Goal: Task Accomplishment & Management: Manage account settings

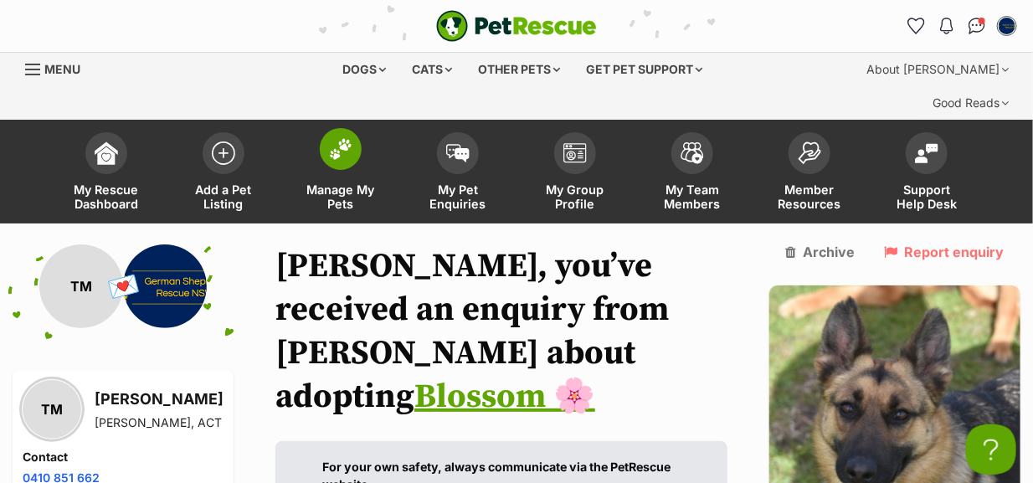
click at [346, 138] on img at bounding box center [340, 149] width 23 height 22
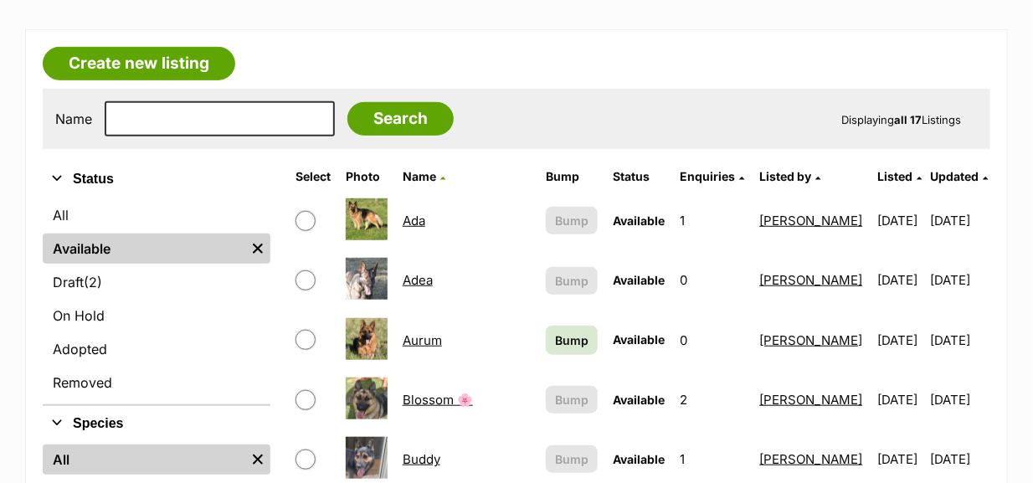
scroll to position [250, 0]
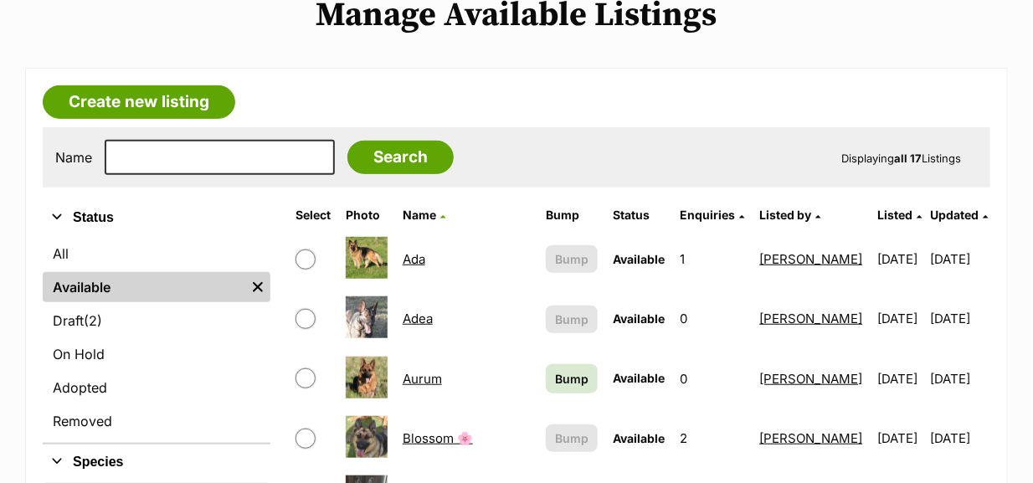
click at [425, 251] on link "Ada" at bounding box center [414, 259] width 23 height 16
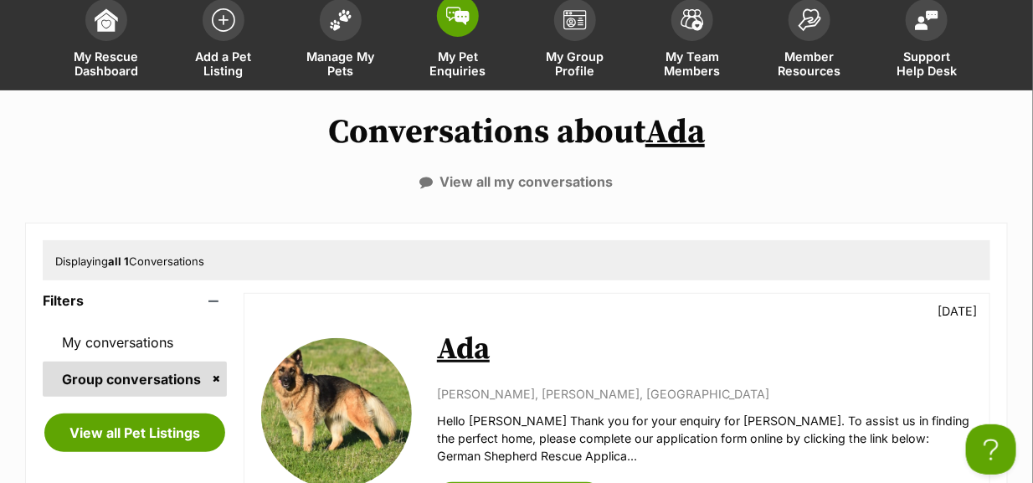
scroll to position [84, 0]
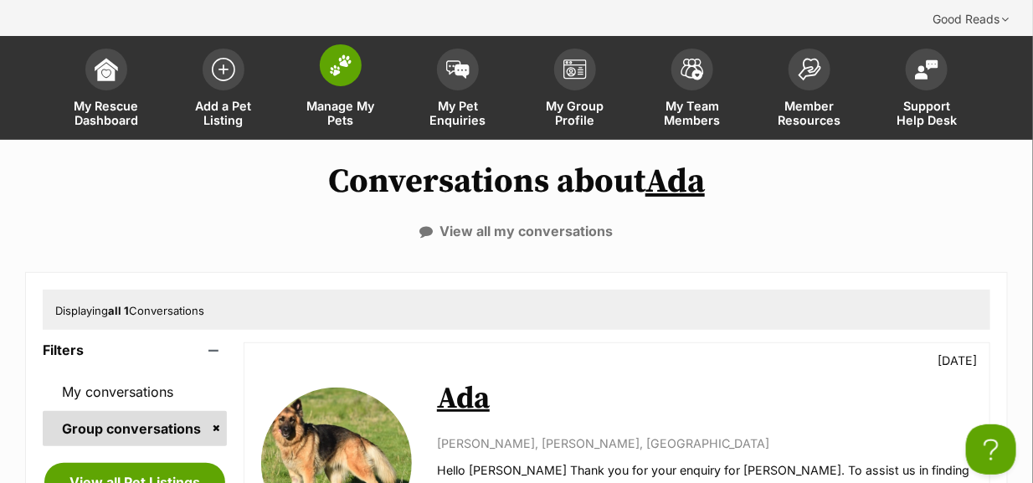
click at [337, 54] on img at bounding box center [340, 65] width 23 height 22
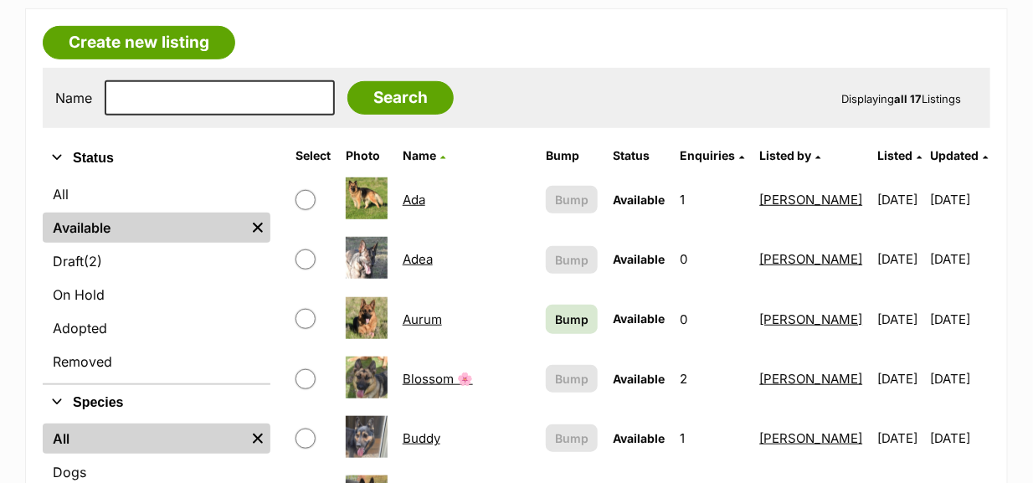
scroll to position [335, 0]
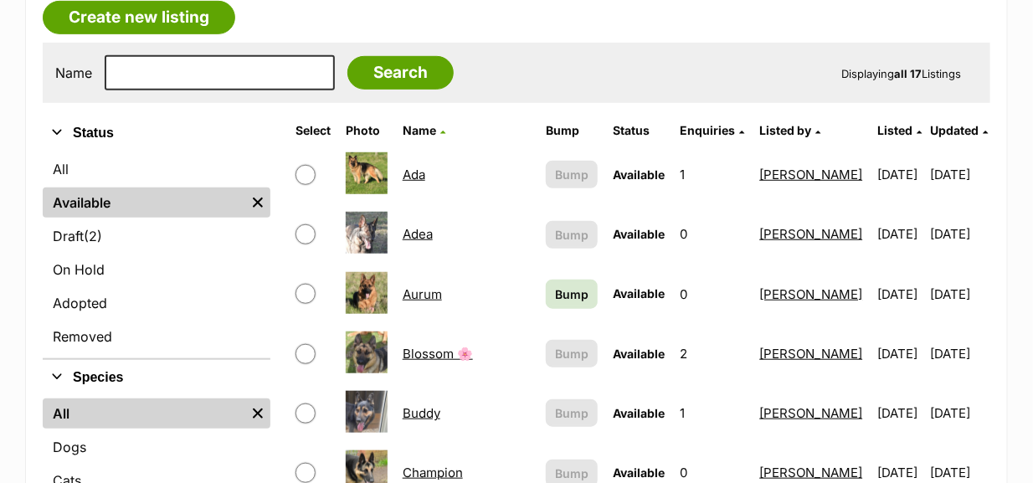
click at [436, 346] on link "Blossom 🌸" at bounding box center [438, 354] width 70 height 16
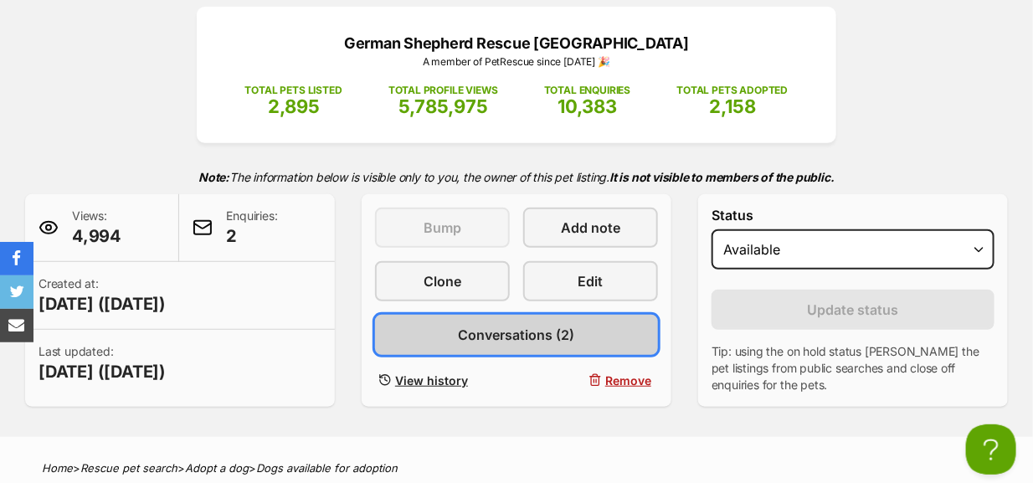
click at [453, 315] on link "Conversations (2)" at bounding box center [516, 335] width 283 height 40
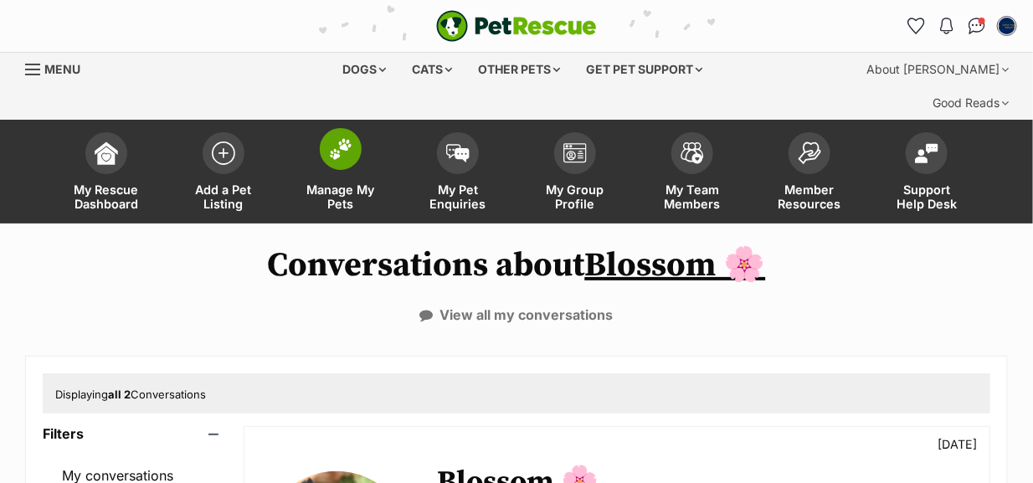
click at [339, 138] on img at bounding box center [340, 149] width 23 height 22
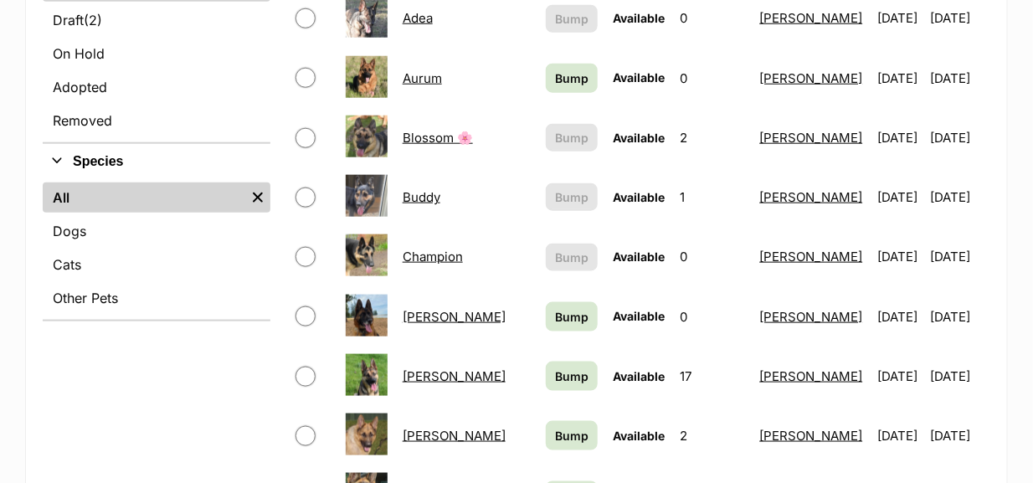
scroll to position [585, 0]
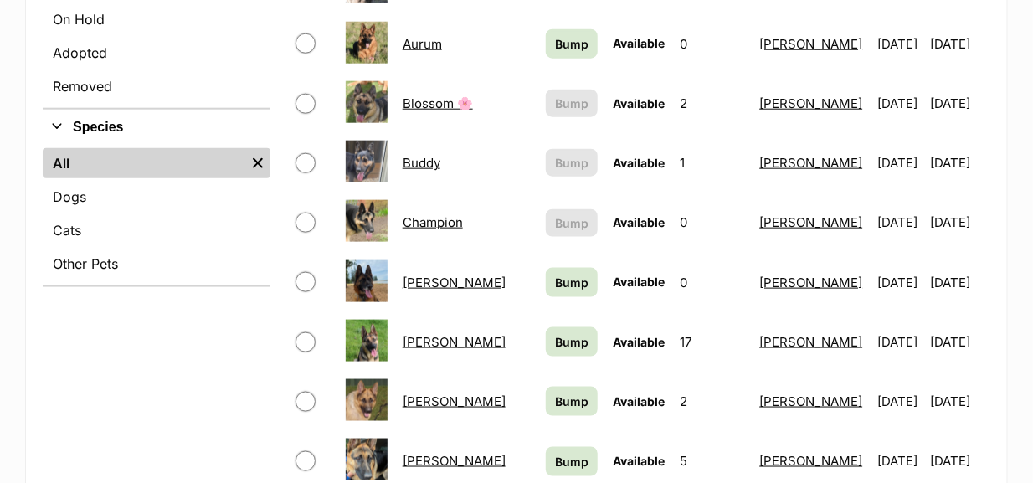
click at [425, 334] on link "[PERSON_NAME]" at bounding box center [454, 342] width 103 height 16
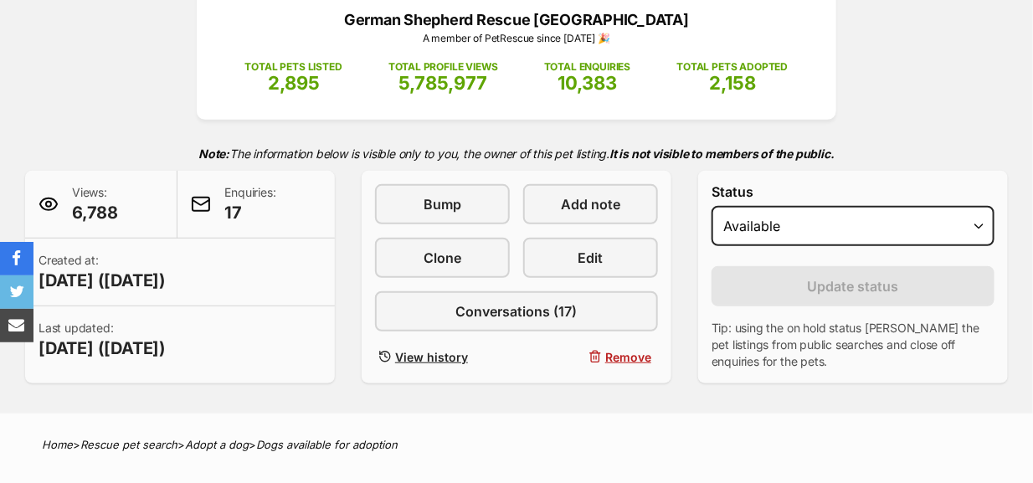
scroll to position [250, 0]
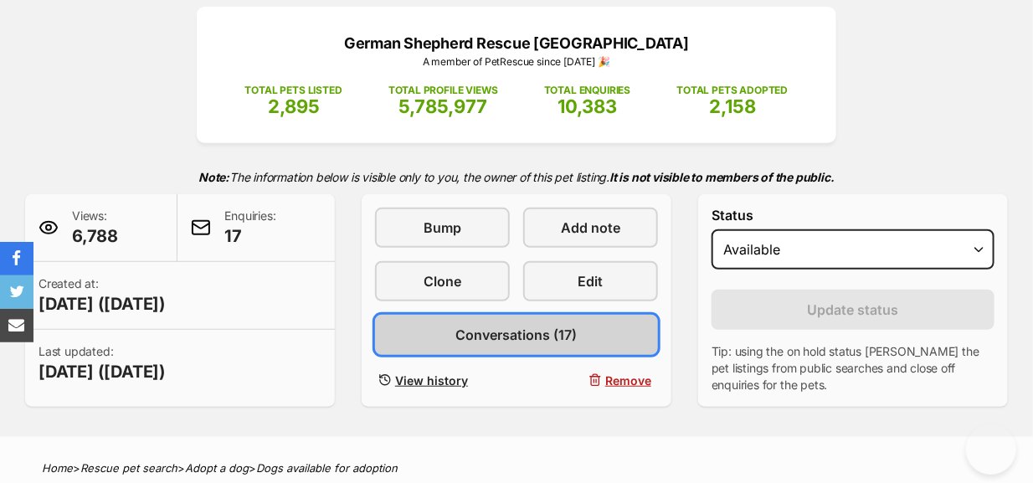
click at [464, 325] on span "Conversations (17)" at bounding box center [516, 335] width 121 height 20
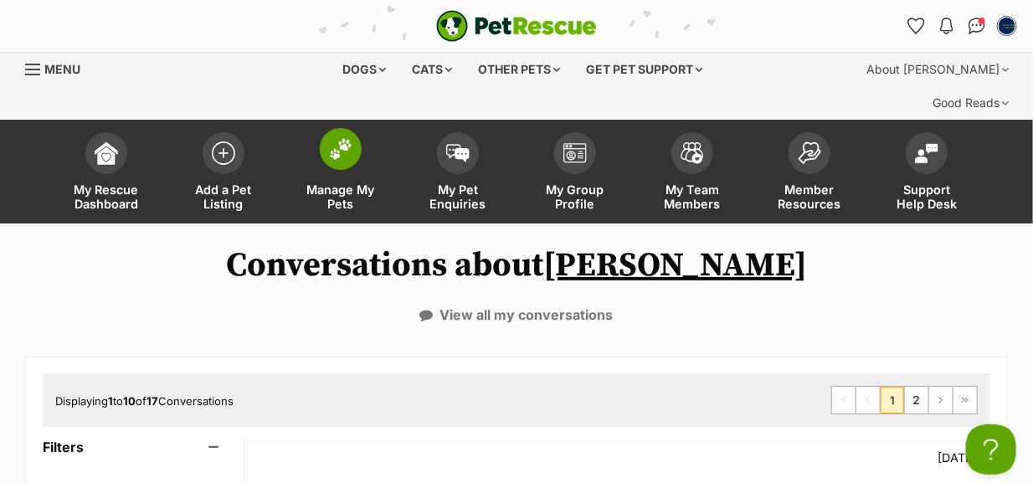
click at [344, 138] on img at bounding box center [340, 149] width 23 height 22
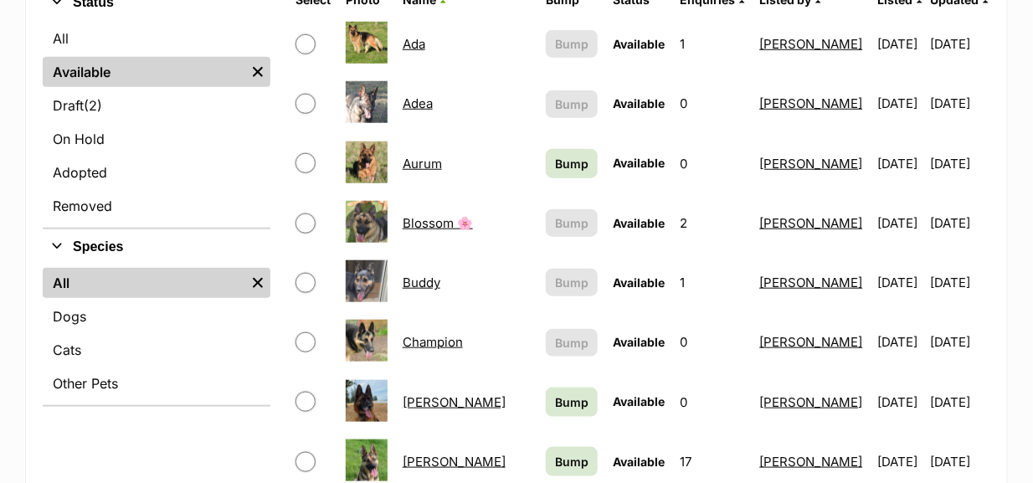
scroll to position [502, 0]
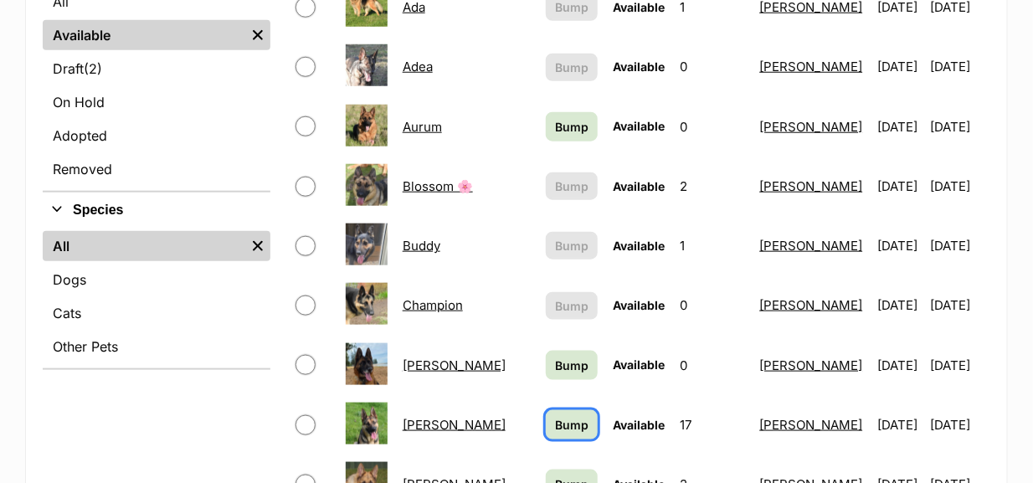
click at [555, 416] on span "Bump" at bounding box center [571, 425] width 33 height 18
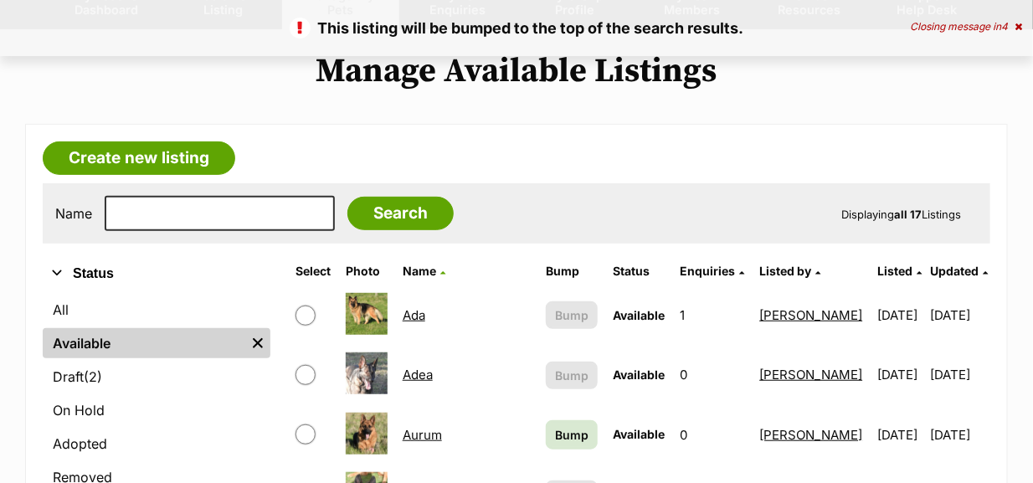
scroll to position [250, 0]
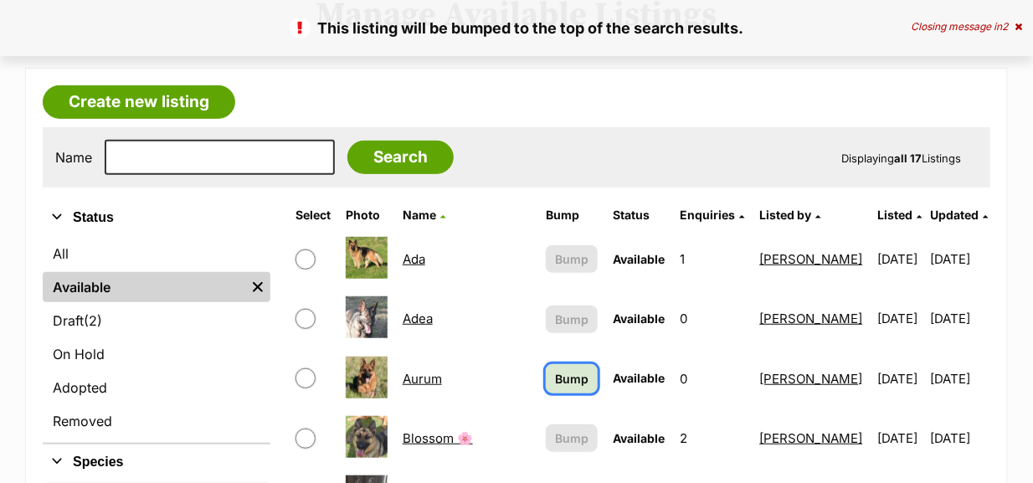
click at [555, 370] on span "Bump" at bounding box center [571, 379] width 33 height 18
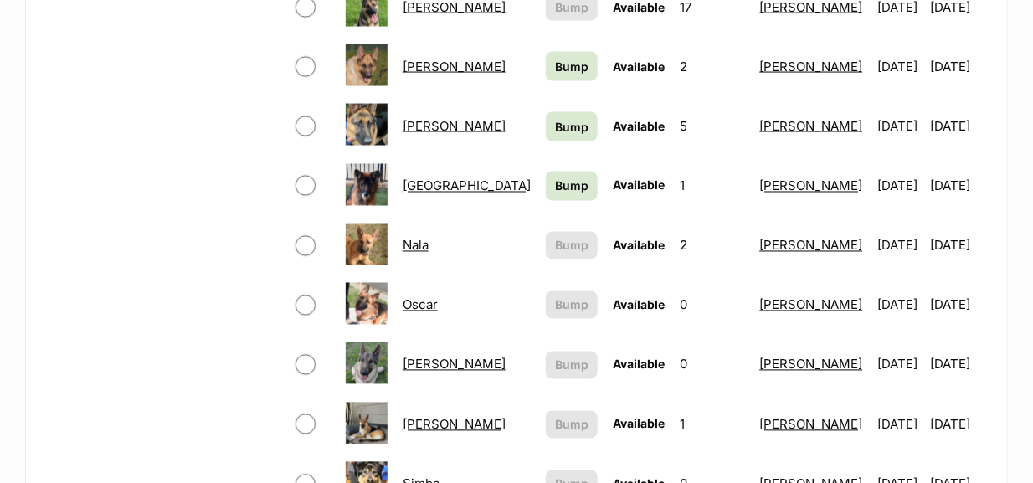
scroll to position [837, 0]
